Goal: Register for event/course

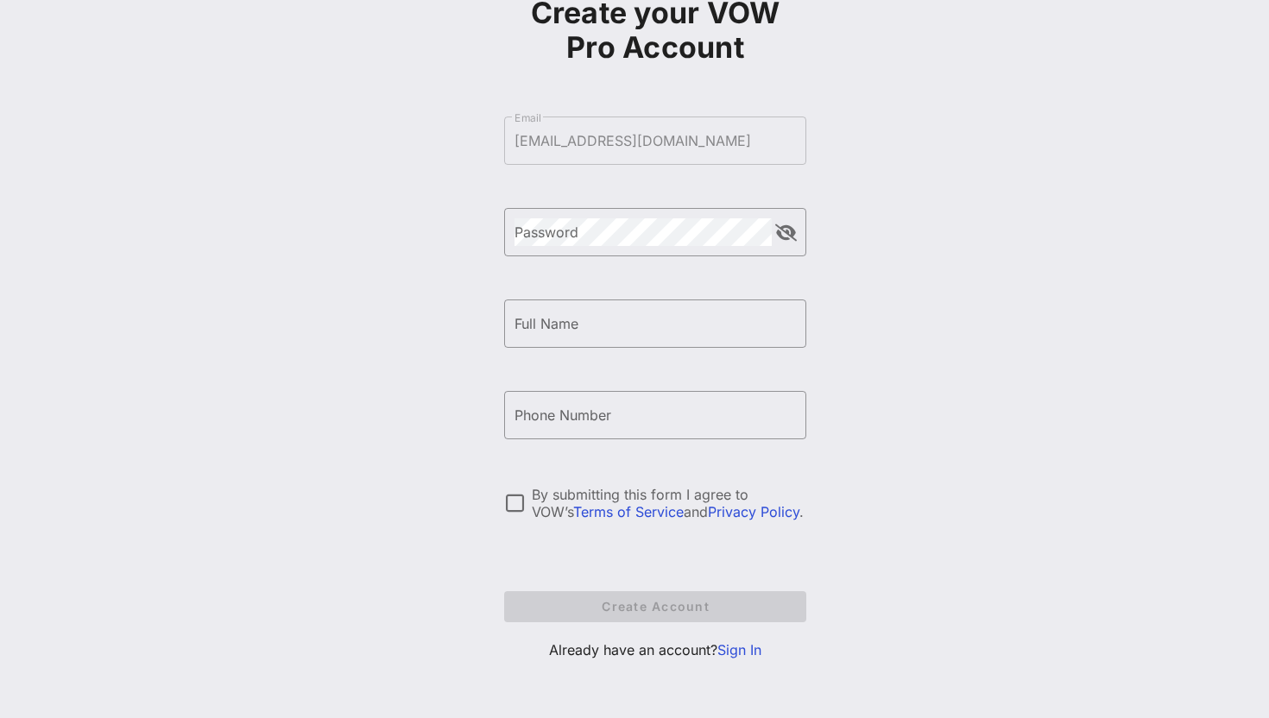
scroll to position [117, 0]
click at [740, 651] on link "Sign In" at bounding box center [740, 650] width 44 height 17
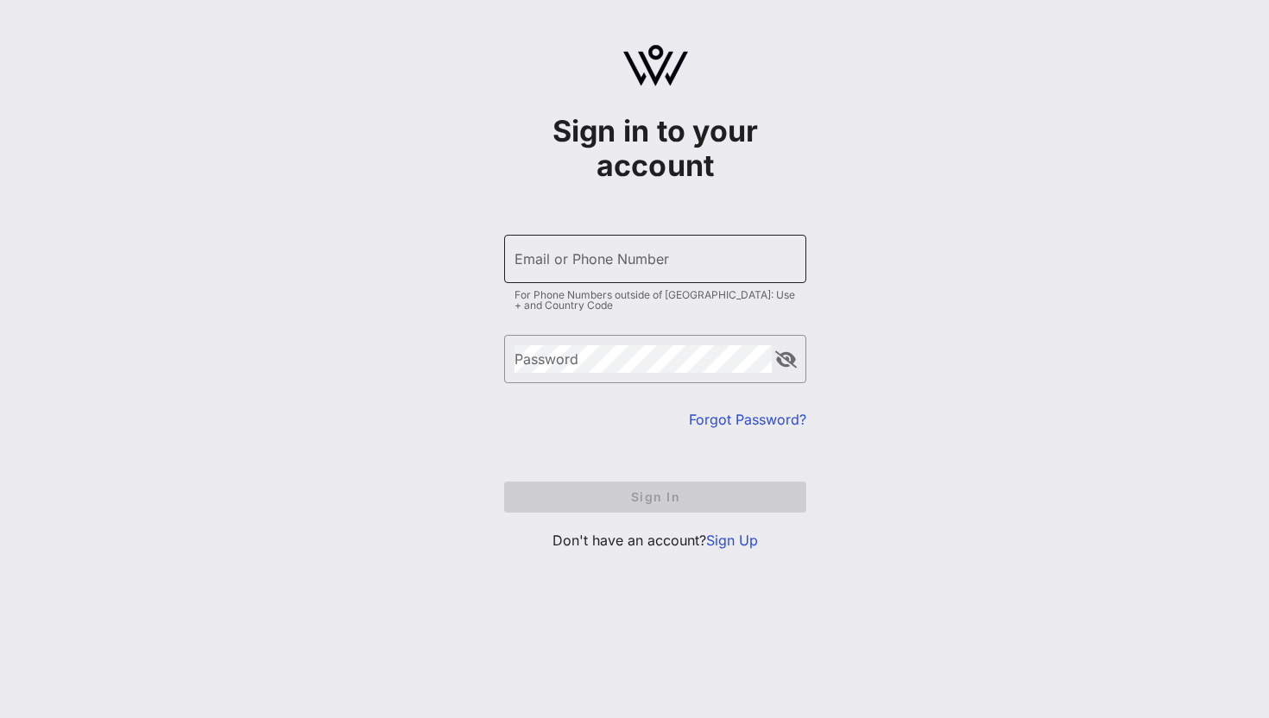
click at [627, 255] on input "Email or Phone Number" at bounding box center [655, 259] width 281 height 28
type input "sdasilvatriska@actblue.com"
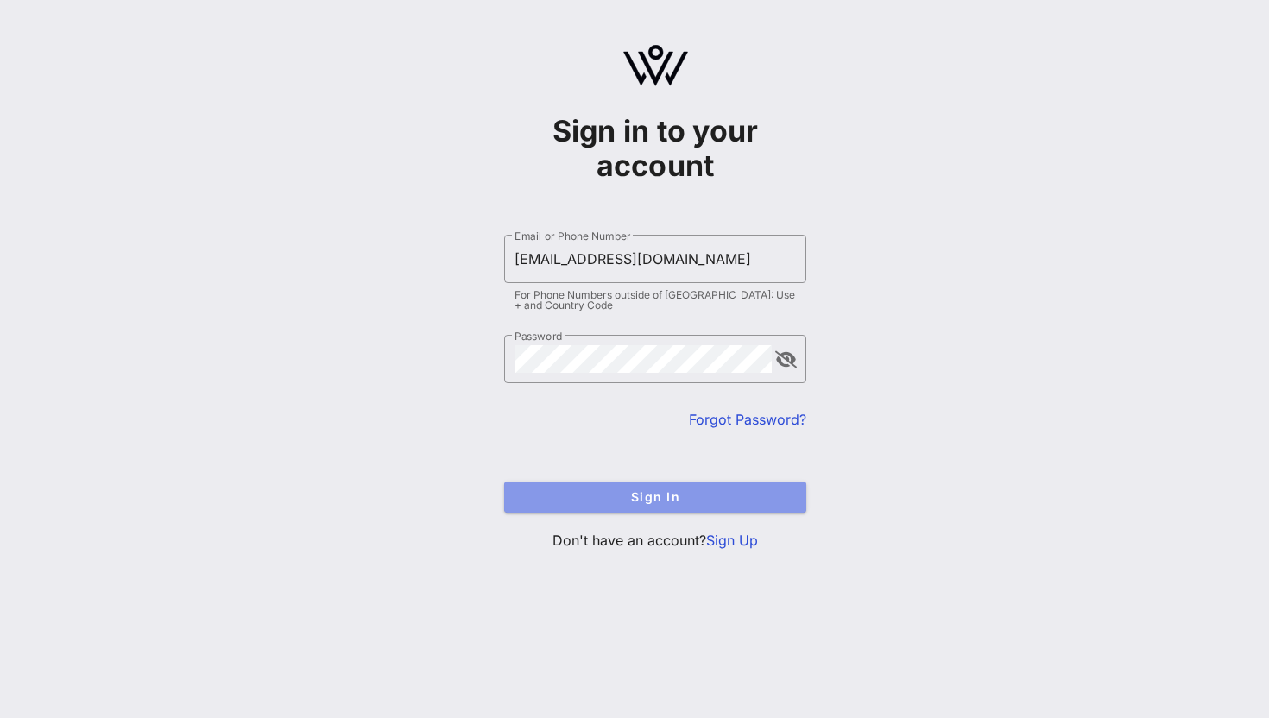
click at [632, 501] on span "Sign In" at bounding box center [655, 497] width 275 height 15
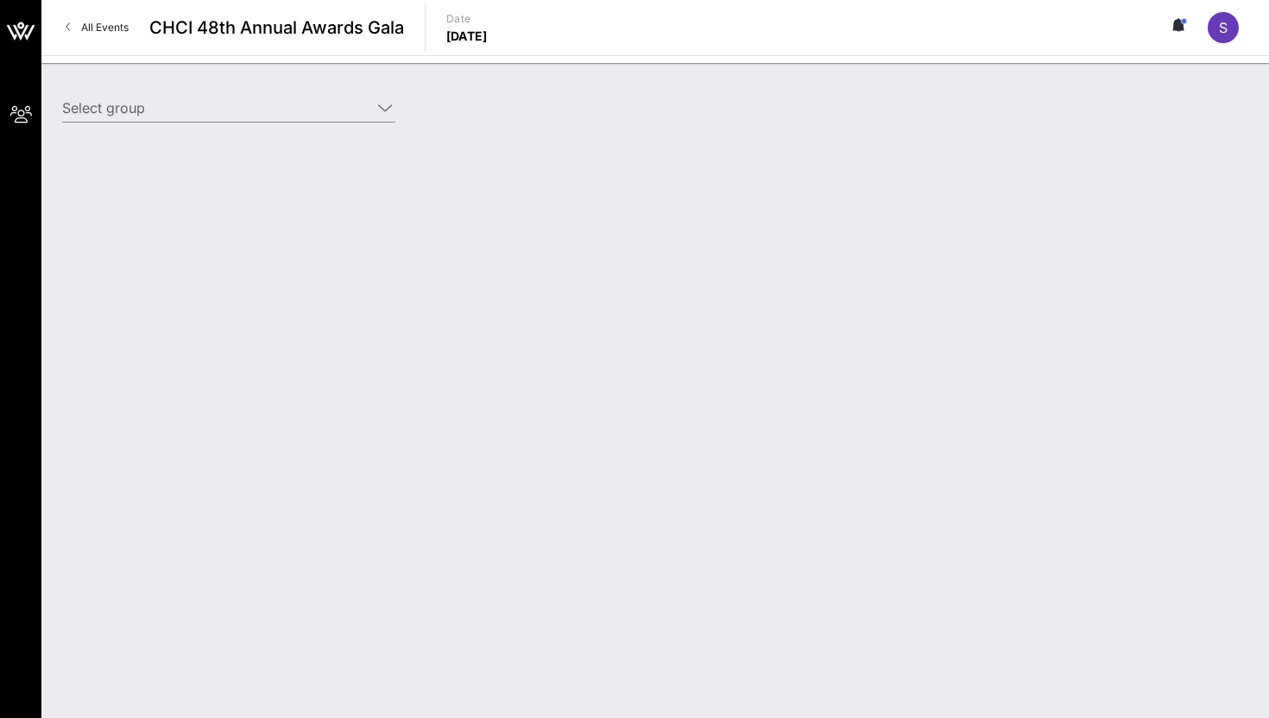
type input "ActBlue (ActBlue) [Stephany Triska, sdasilvatriska@actblue.com]"
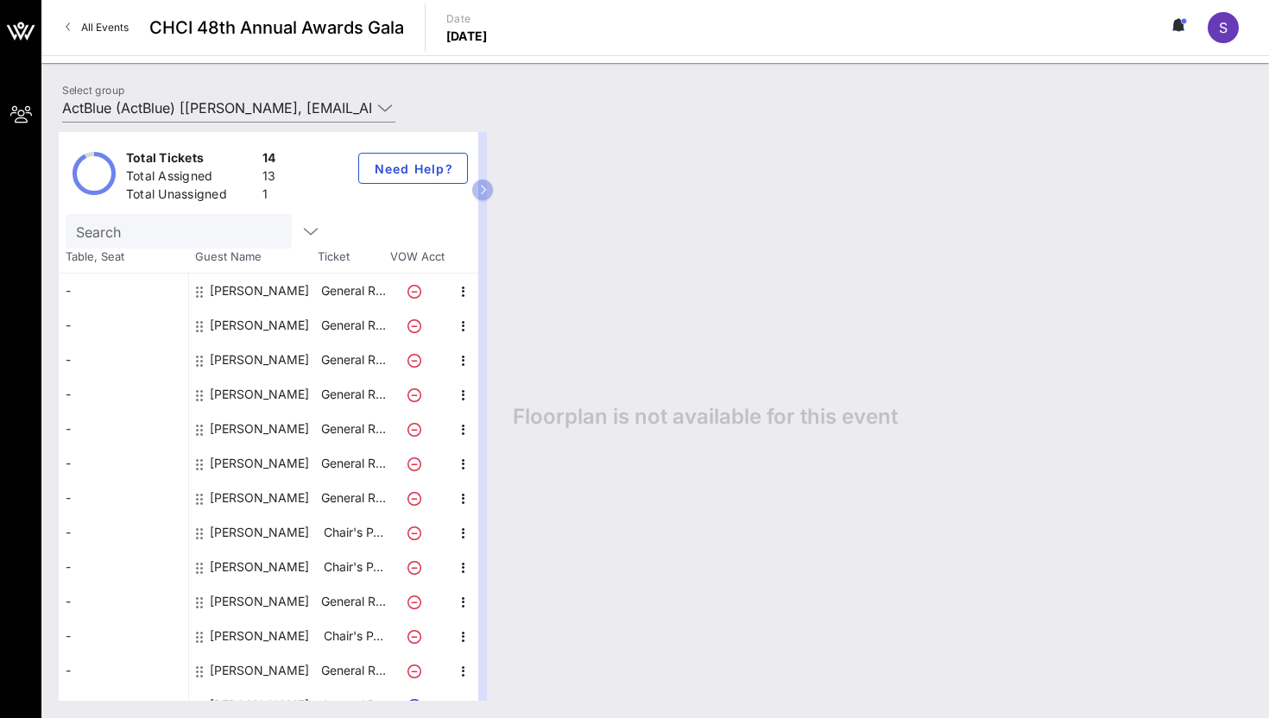
scroll to position [55, 0]
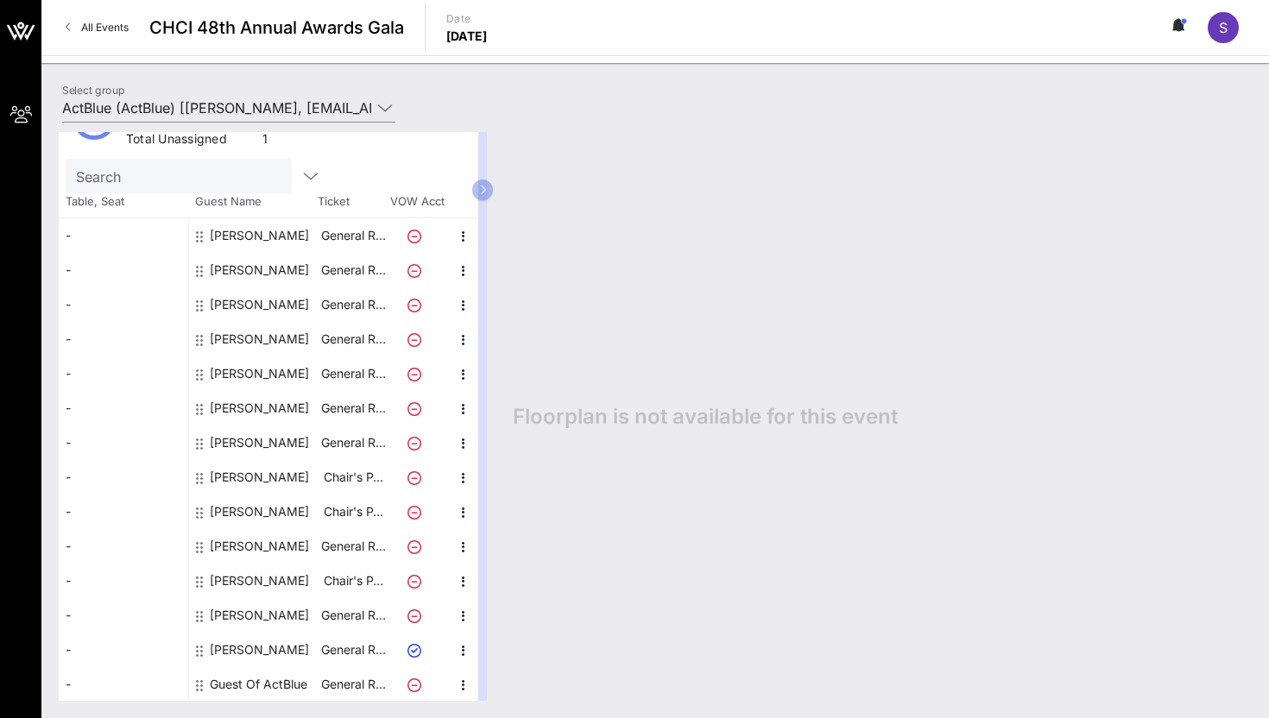
click at [258, 686] on div "Guest Of ActBlue" at bounding box center [259, 684] width 98 height 35
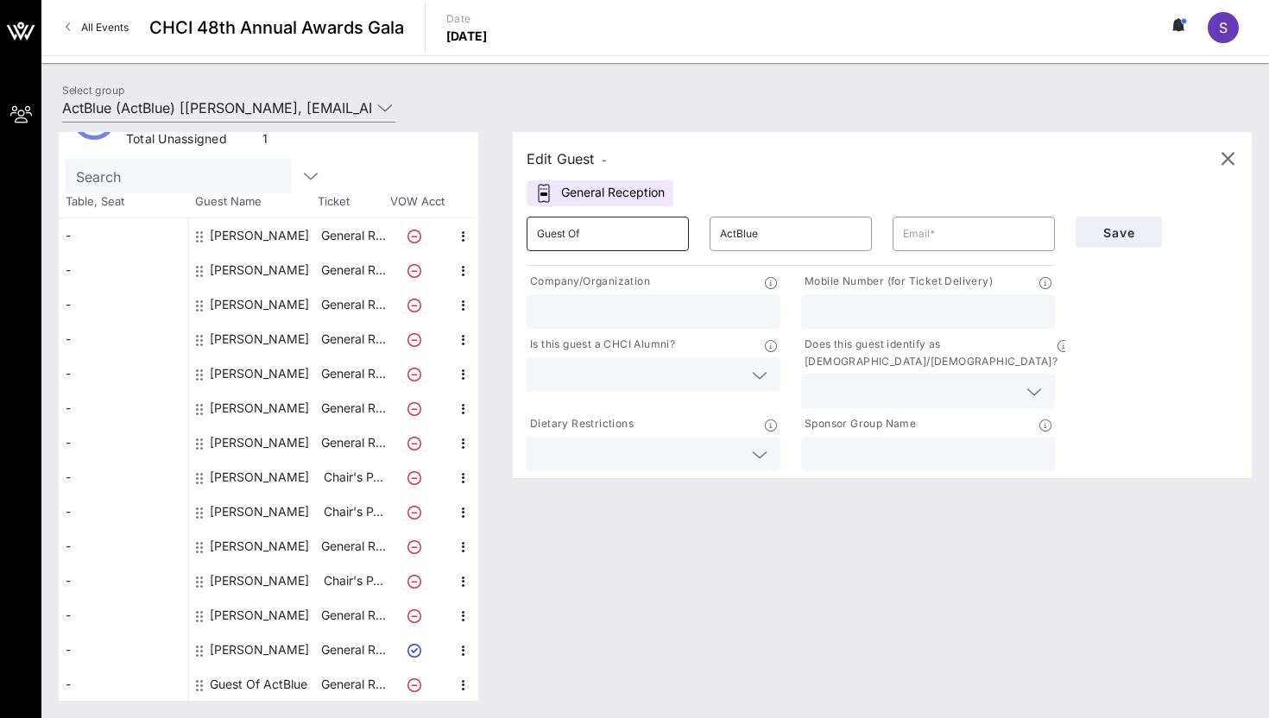
click at [580, 244] on input "Guest Of" at bounding box center [608, 234] width 142 height 28
type input "Melanie"
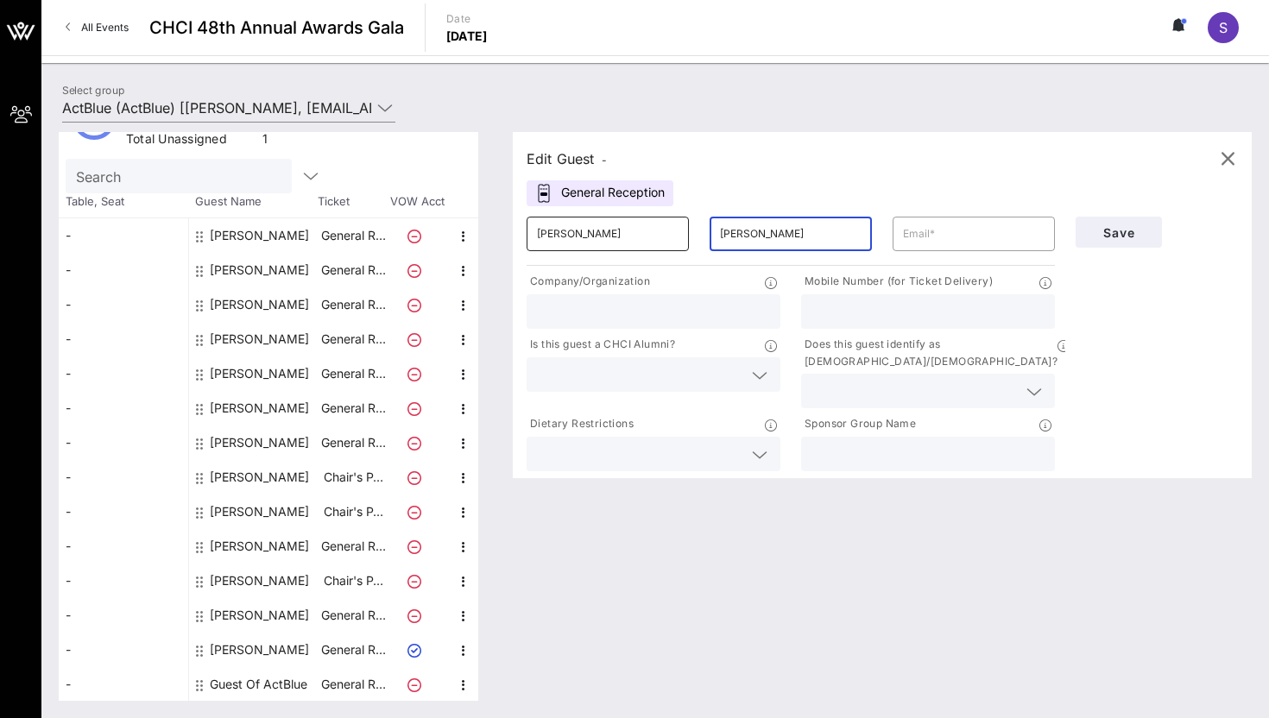
type input "Venuto"
paste input "mvenuto@actblue.com"
type input "mvenuto@actblue.com"
click at [600, 300] on input "text" at bounding box center [653, 311] width 233 height 22
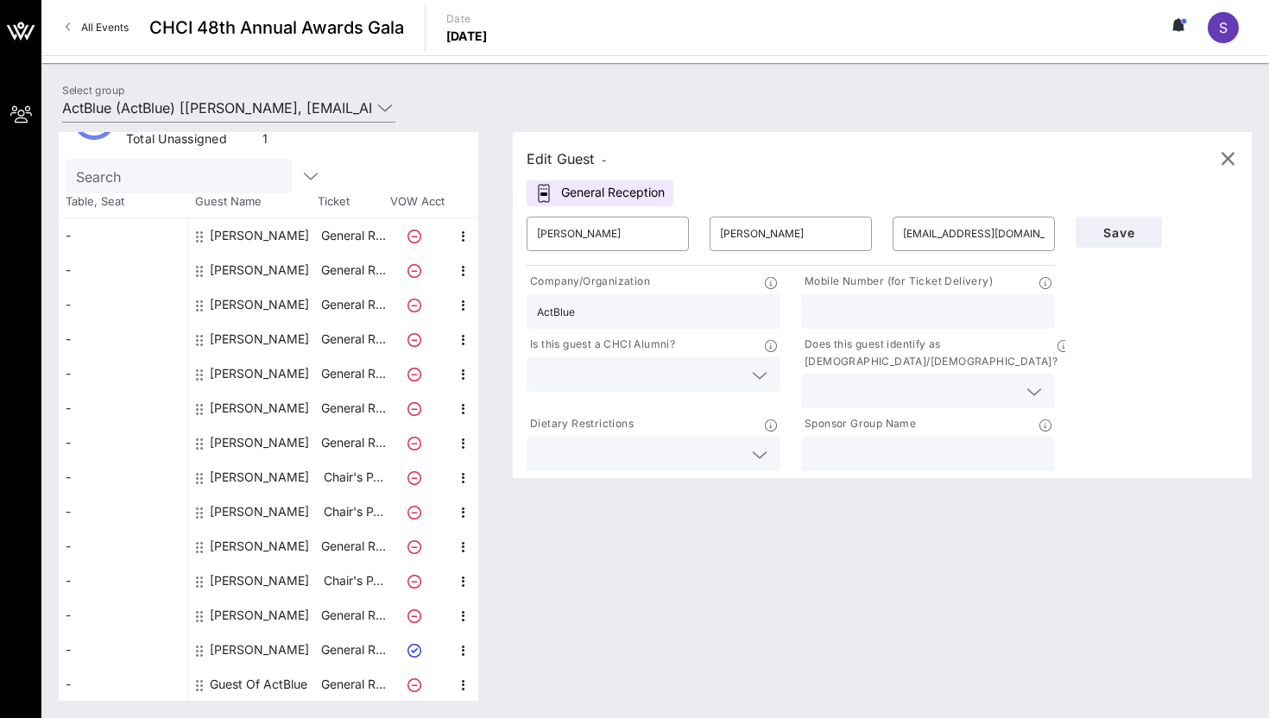
type input "ActBlue"
paste input "352-225-8985"
click at [837, 310] on input "352-225-8985" at bounding box center [928, 311] width 233 height 22
click at [856, 309] on input "352225-8985" at bounding box center [928, 311] width 233 height 22
type input "3522258985"
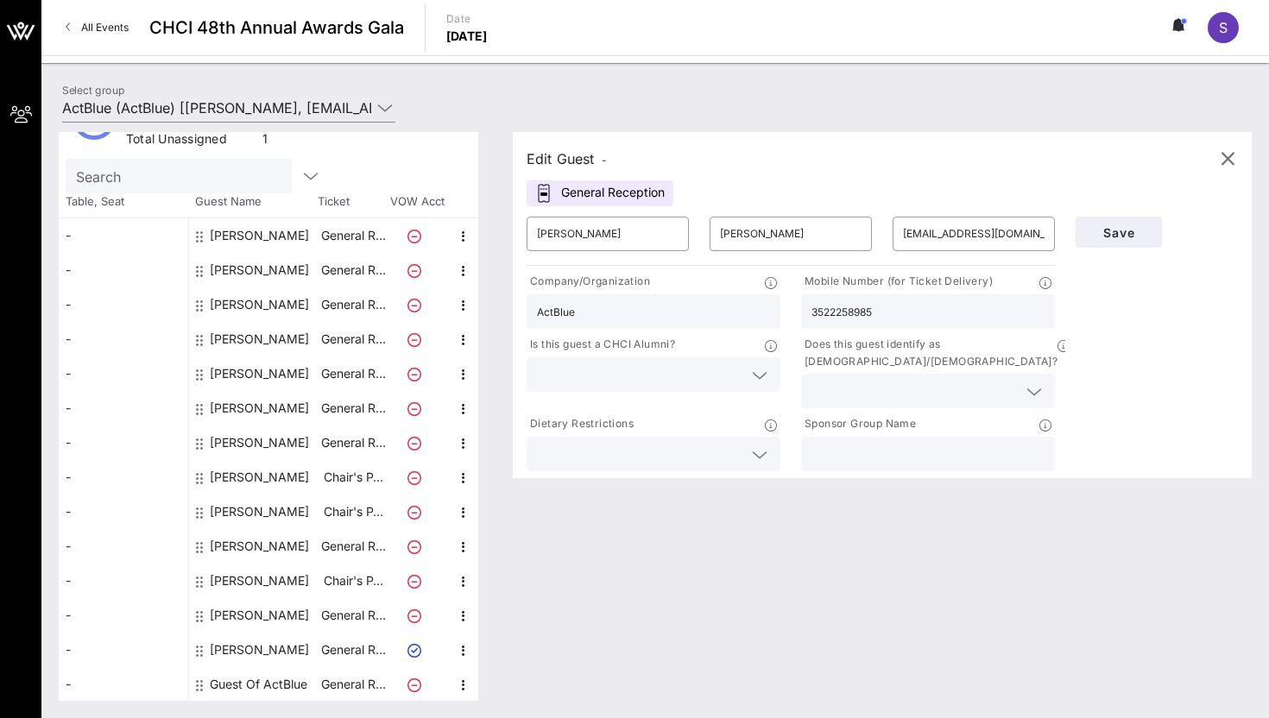
click at [857, 443] on input "text" at bounding box center [928, 454] width 233 height 22
type input "ActBlue"
click at [920, 374] on div at bounding box center [928, 391] width 233 height 35
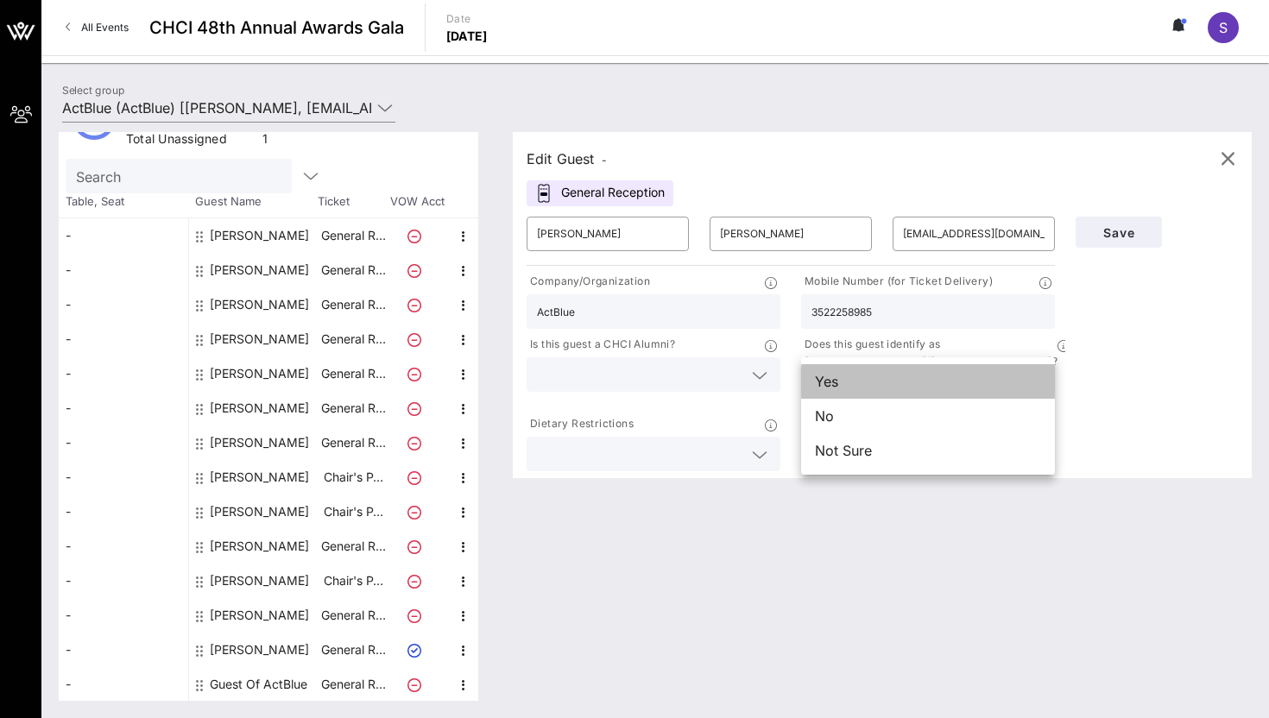
click at [897, 386] on div "Yes" at bounding box center [928, 381] width 254 height 35
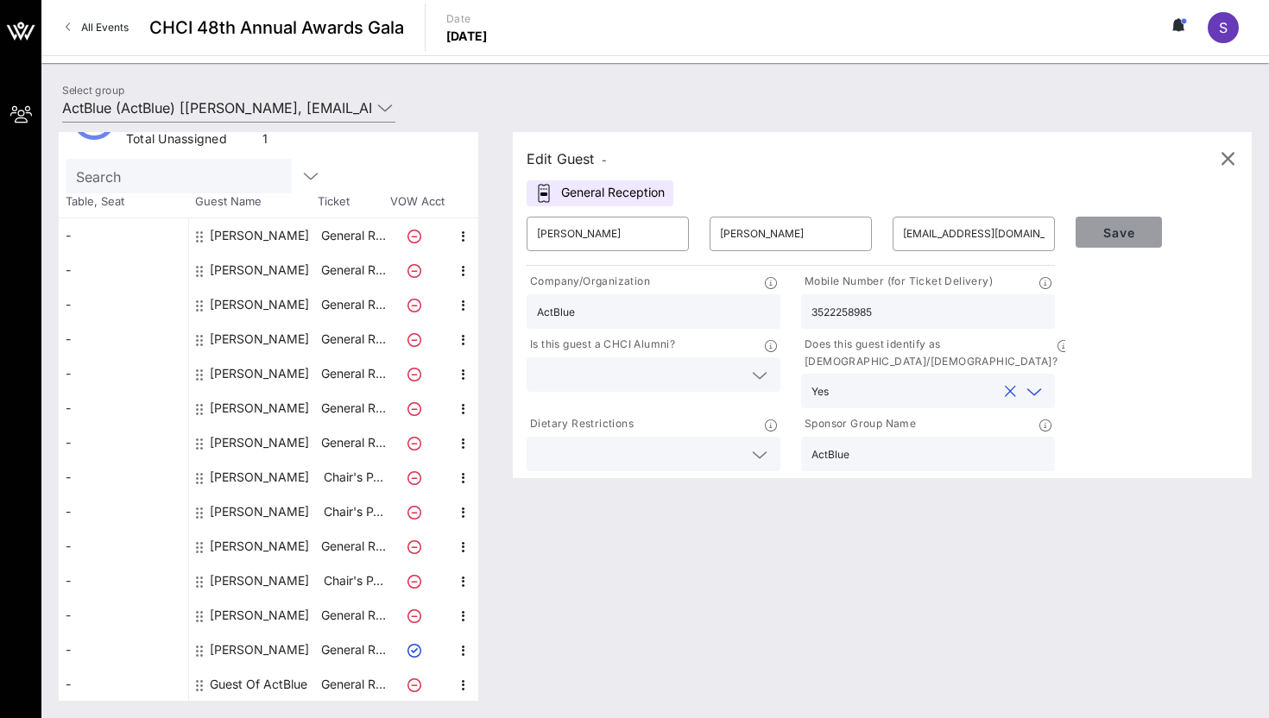
click at [1122, 237] on span "Save" at bounding box center [1119, 232] width 59 height 15
